Goal: Task Accomplishment & Management: Use online tool/utility

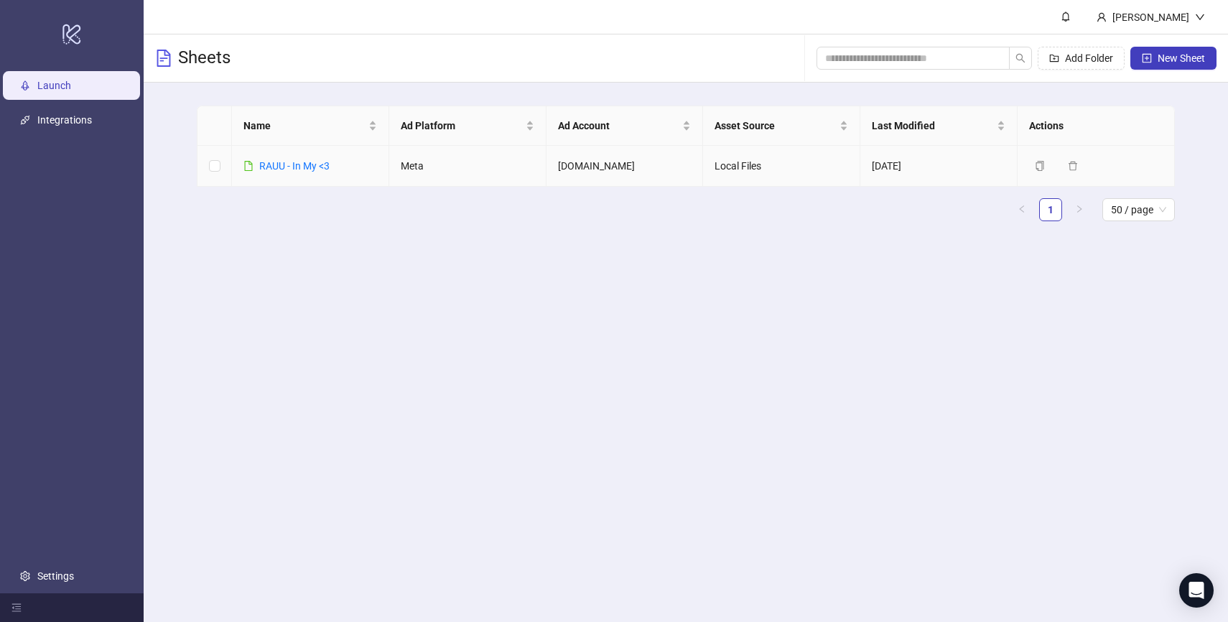
click at [309, 154] on td "RAUU - In My <3" at bounding box center [310, 166] width 157 height 41
click at [298, 164] on link "RAUU - In My <3" at bounding box center [294, 165] width 70 height 11
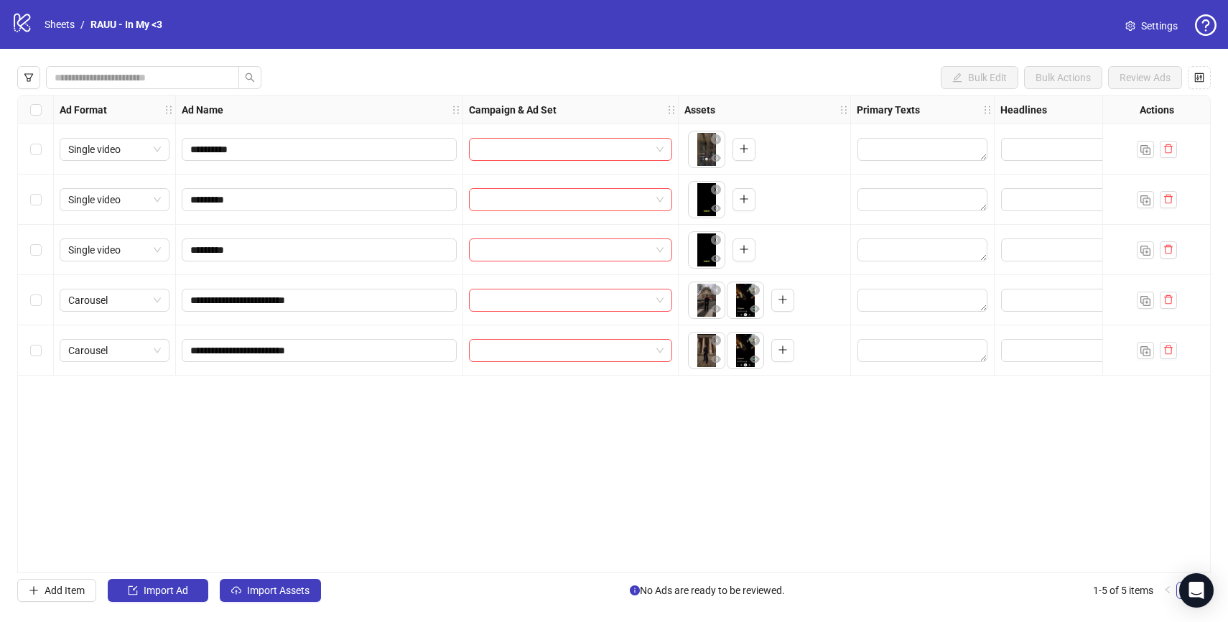
click at [541, 134] on div at bounding box center [570, 149] width 215 height 50
click at [544, 153] on input "search" at bounding box center [564, 150] width 173 height 22
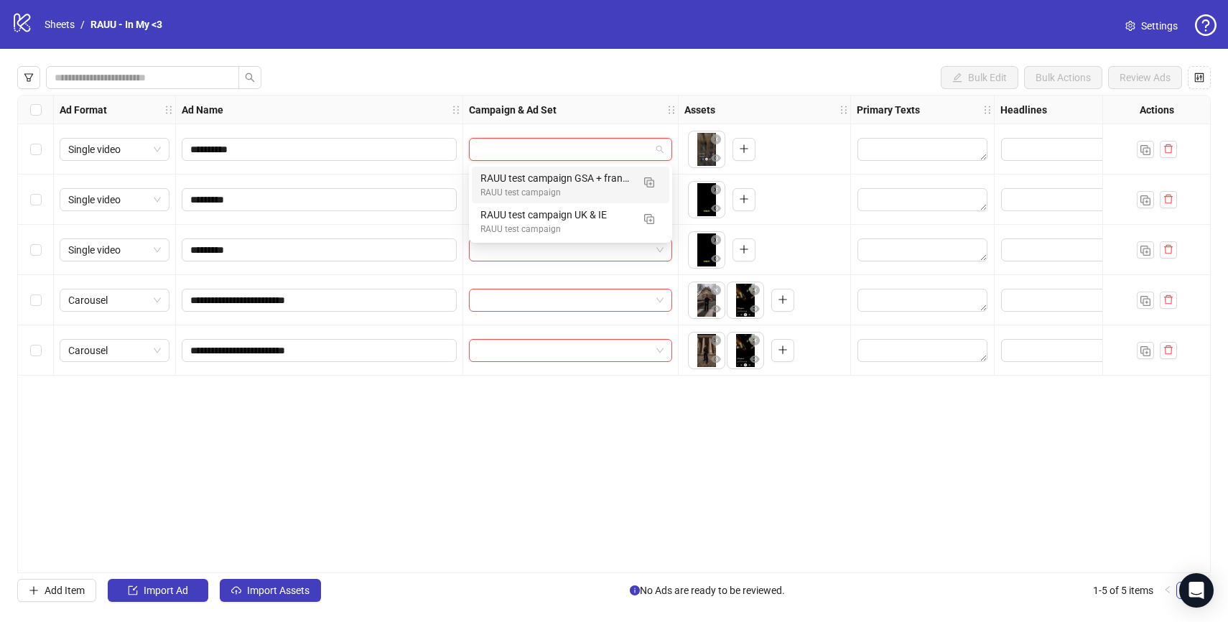
click at [601, 74] on div "Bulk Edit Bulk Actions Review Ads" at bounding box center [614, 77] width 1194 height 23
